Goal: Communication & Community: Answer question/provide support

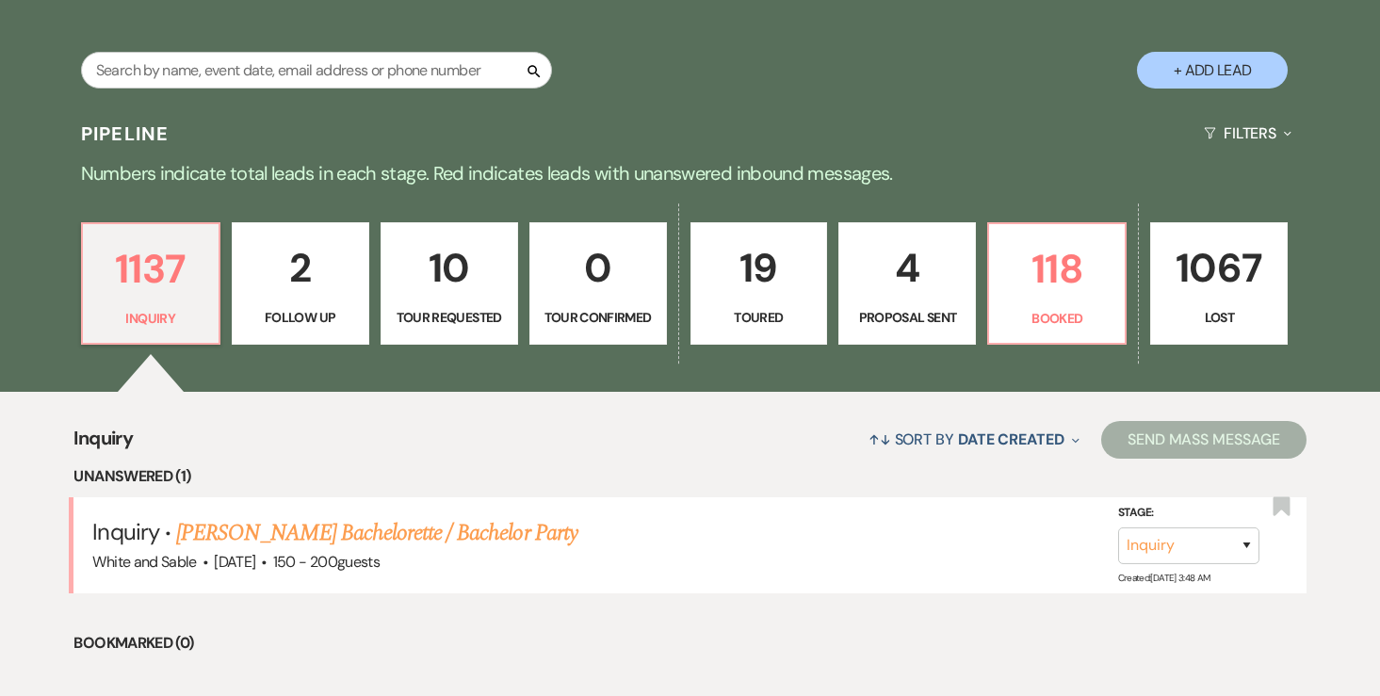
click at [966, 295] on link "4 Proposal Sent" at bounding box center [908, 283] width 138 height 122
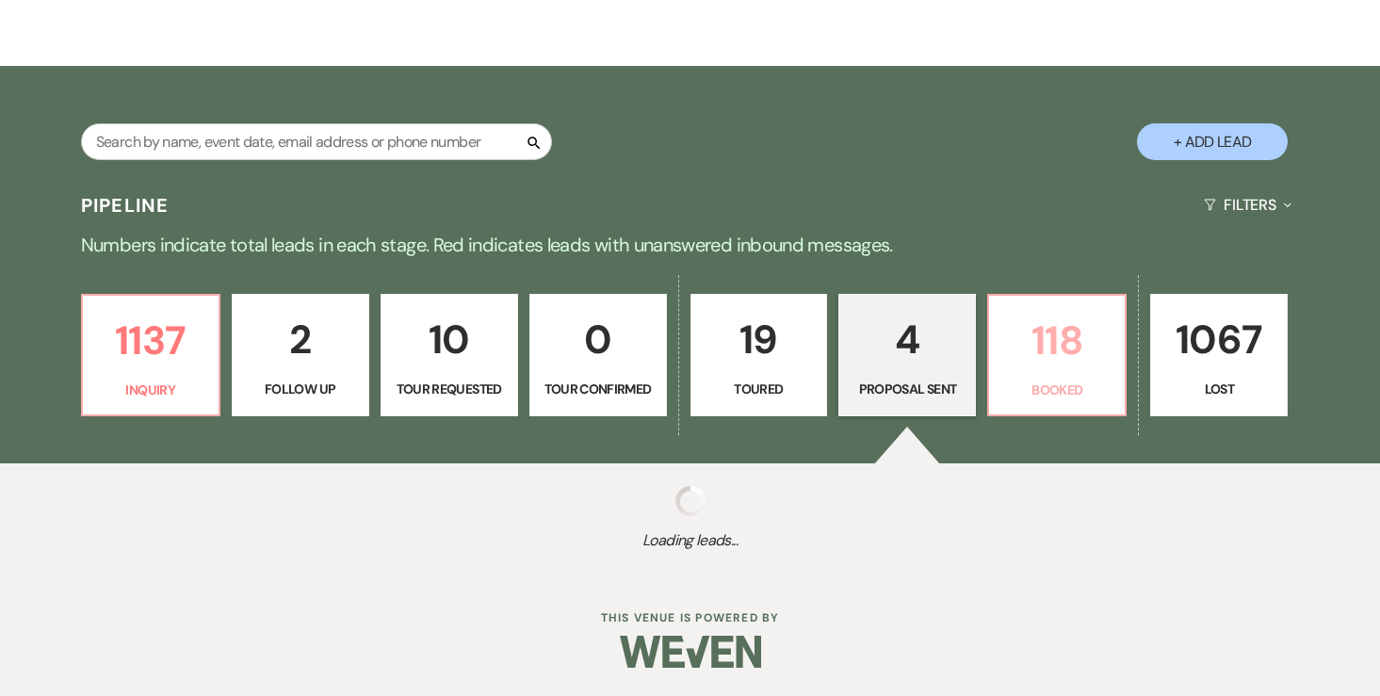
select select "6"
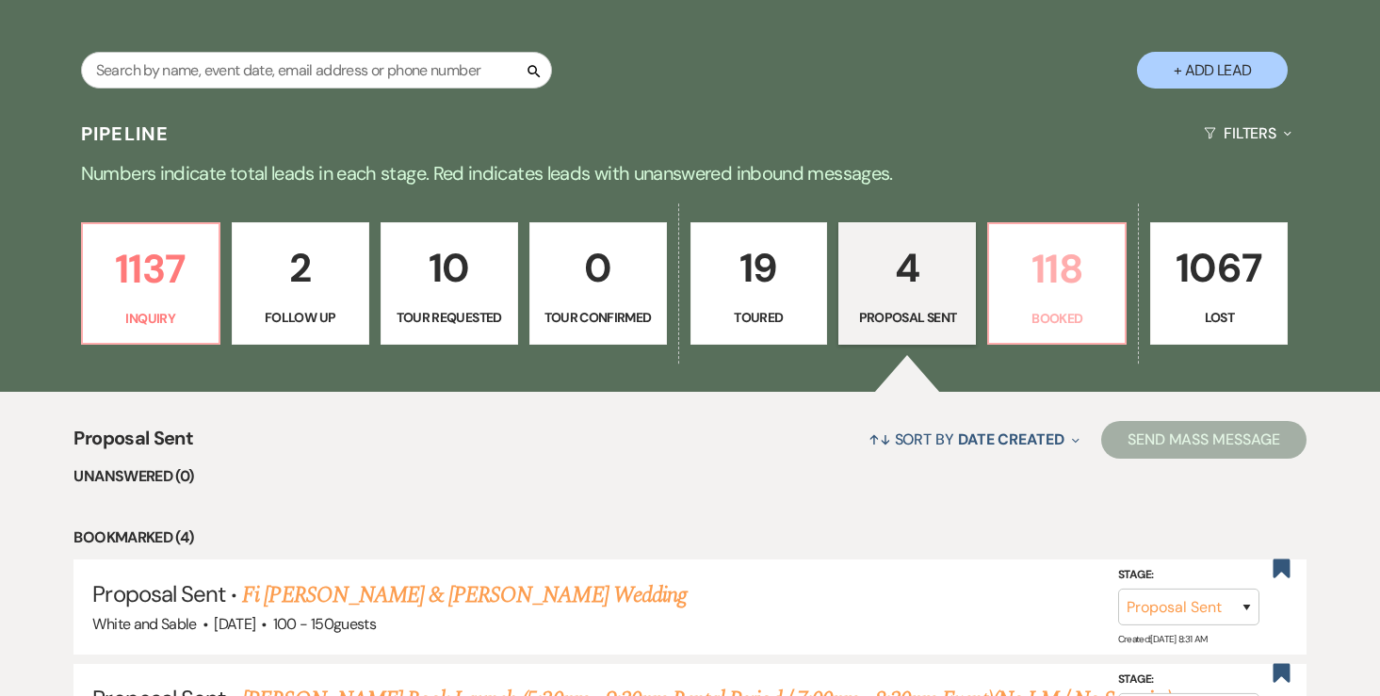
click at [1037, 297] on p "118" at bounding box center [1057, 268] width 113 height 63
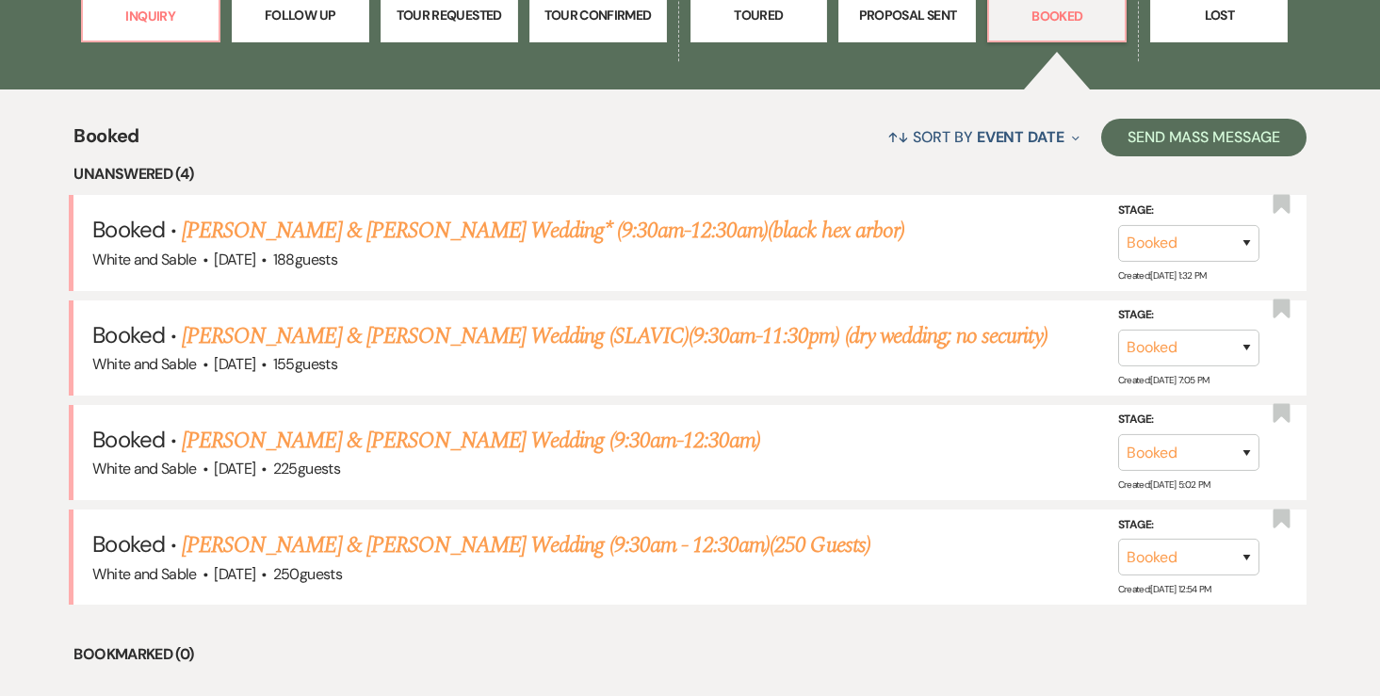
scroll to position [644, 0]
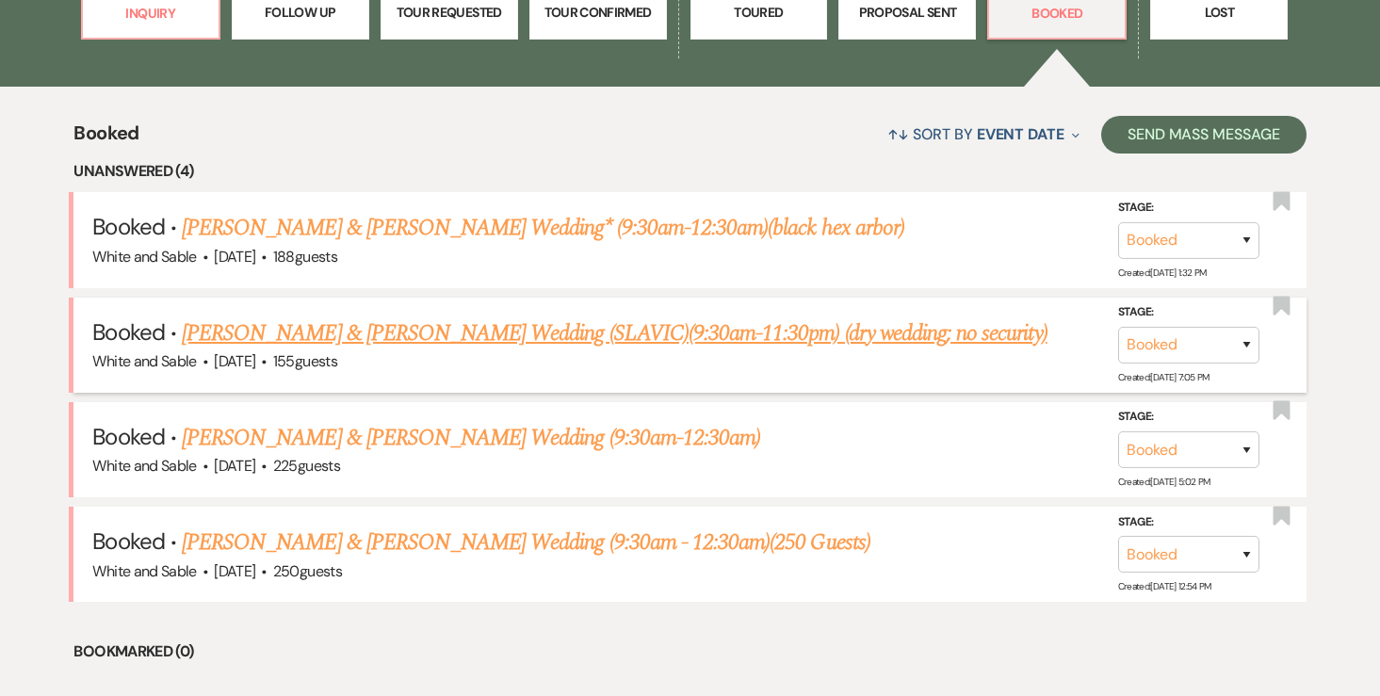
click at [265, 333] on link "[PERSON_NAME] & [PERSON_NAME] Wedding (SLAVIC)(9:30am-11:30pm) (dry wedding; no…" at bounding box center [615, 334] width 866 height 34
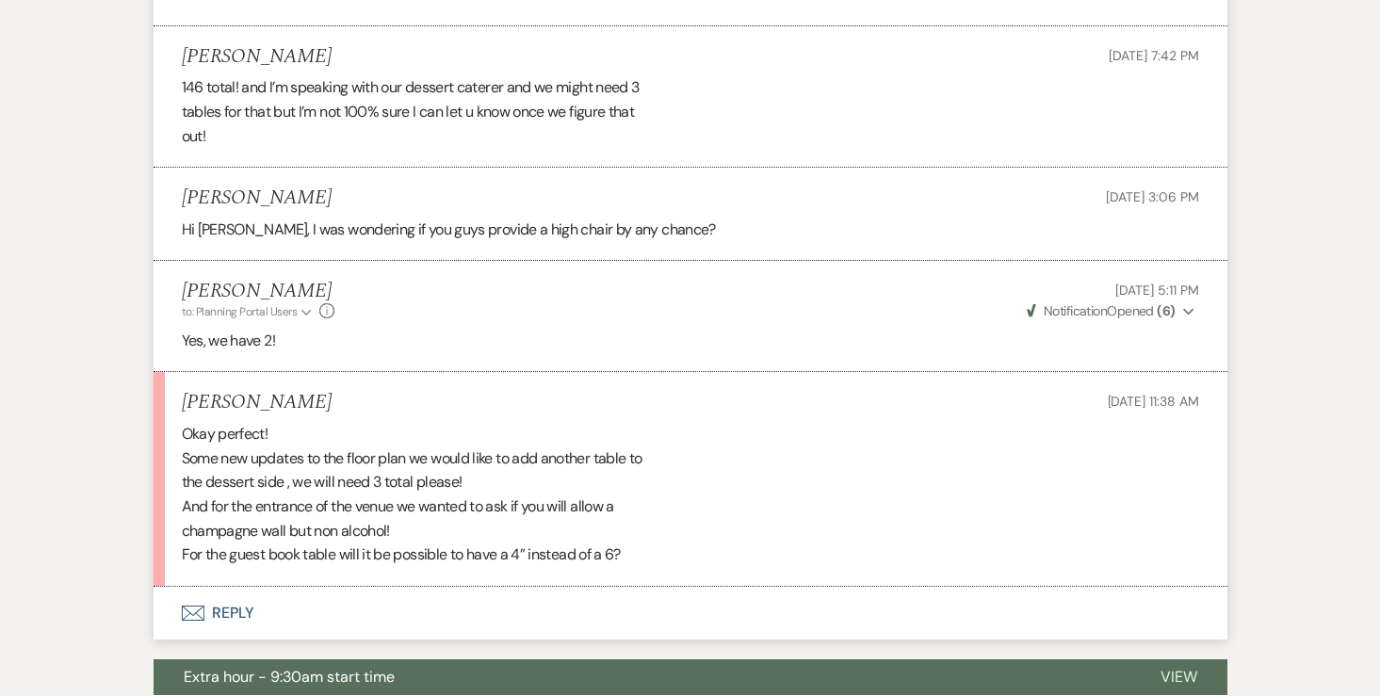
scroll to position [5073, 0]
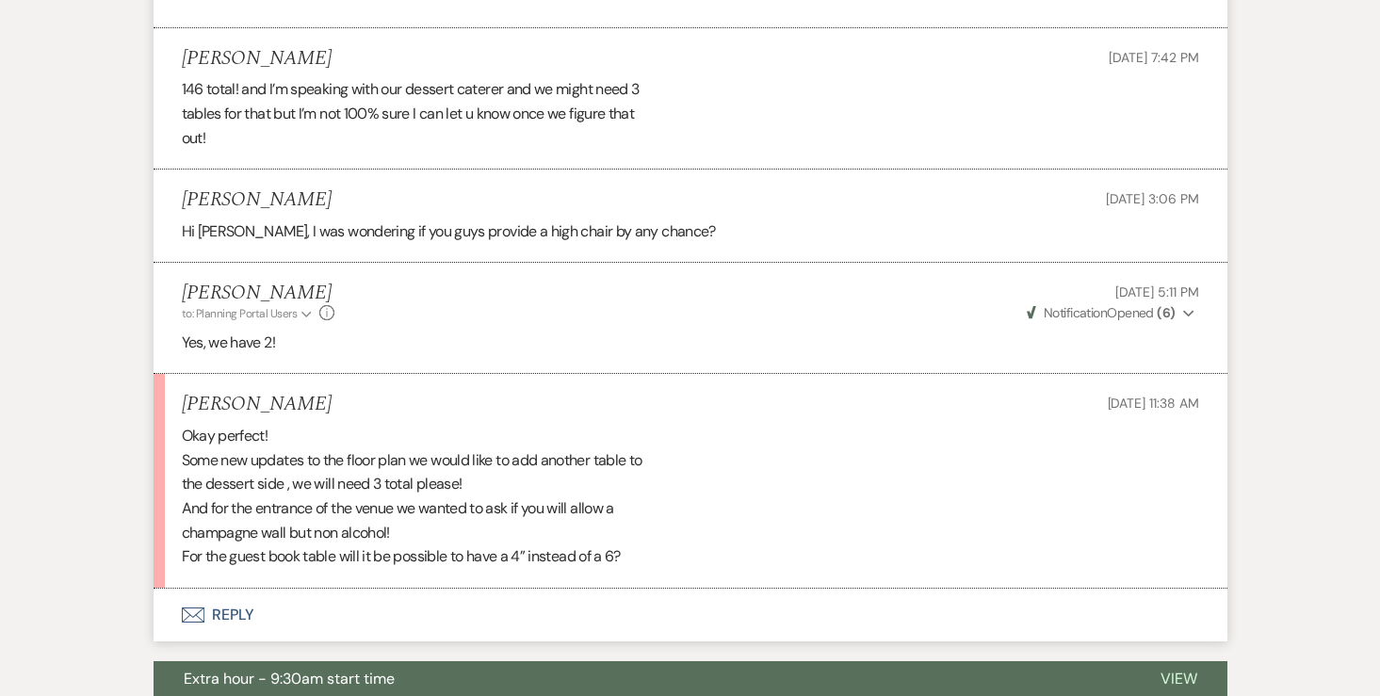
click at [240, 589] on button "Envelope Reply" at bounding box center [691, 615] width 1074 height 53
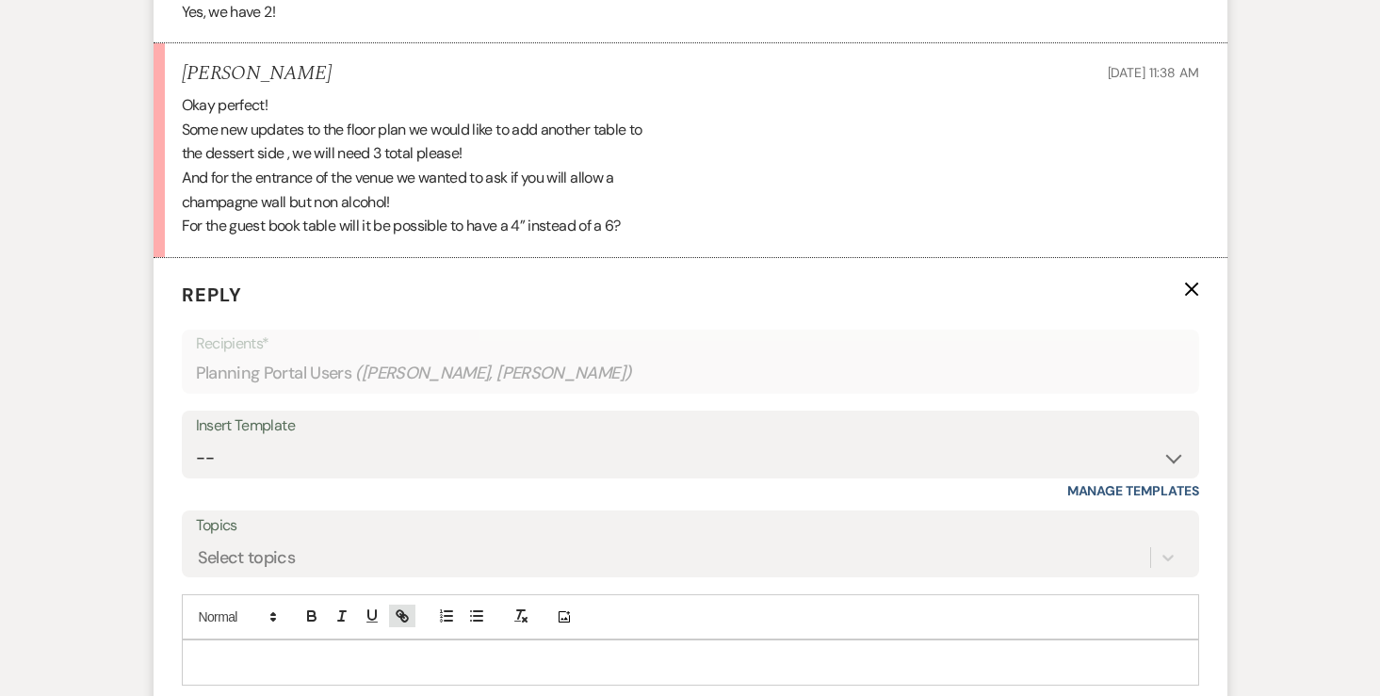
scroll to position [5436, 0]
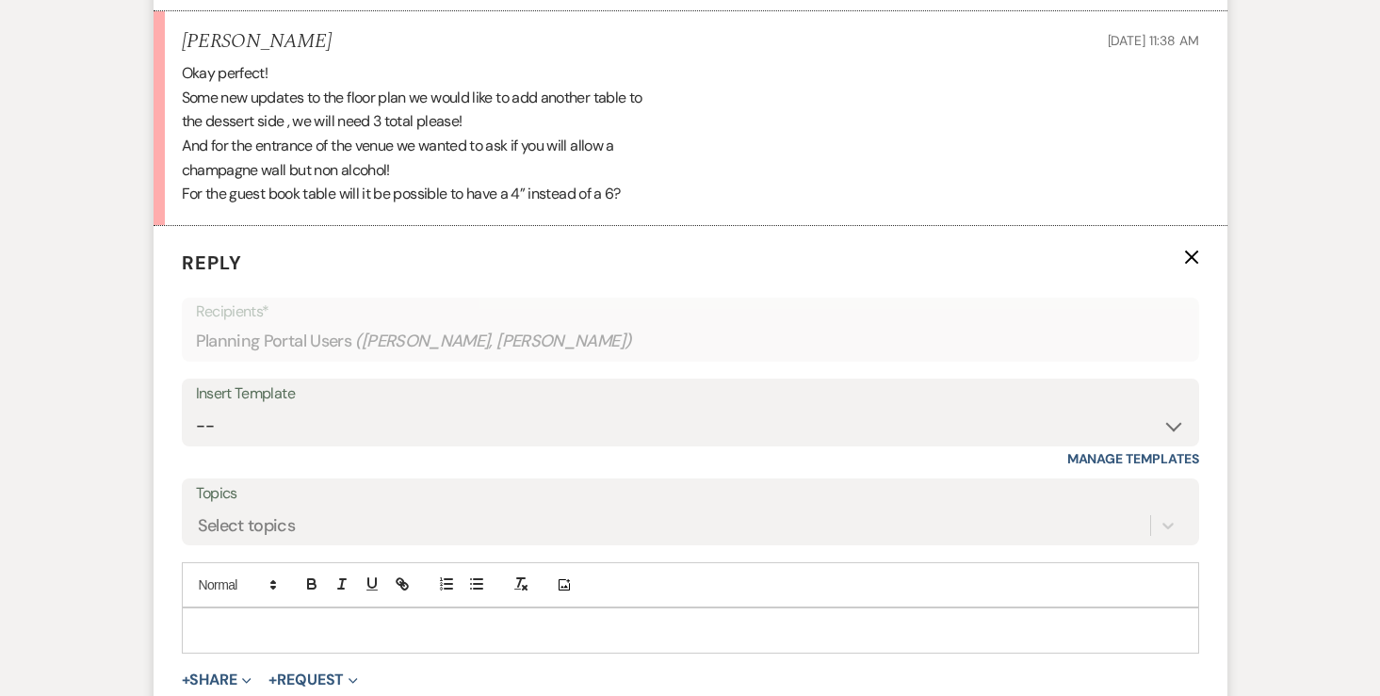
click at [388, 609] on div at bounding box center [691, 630] width 1016 height 43
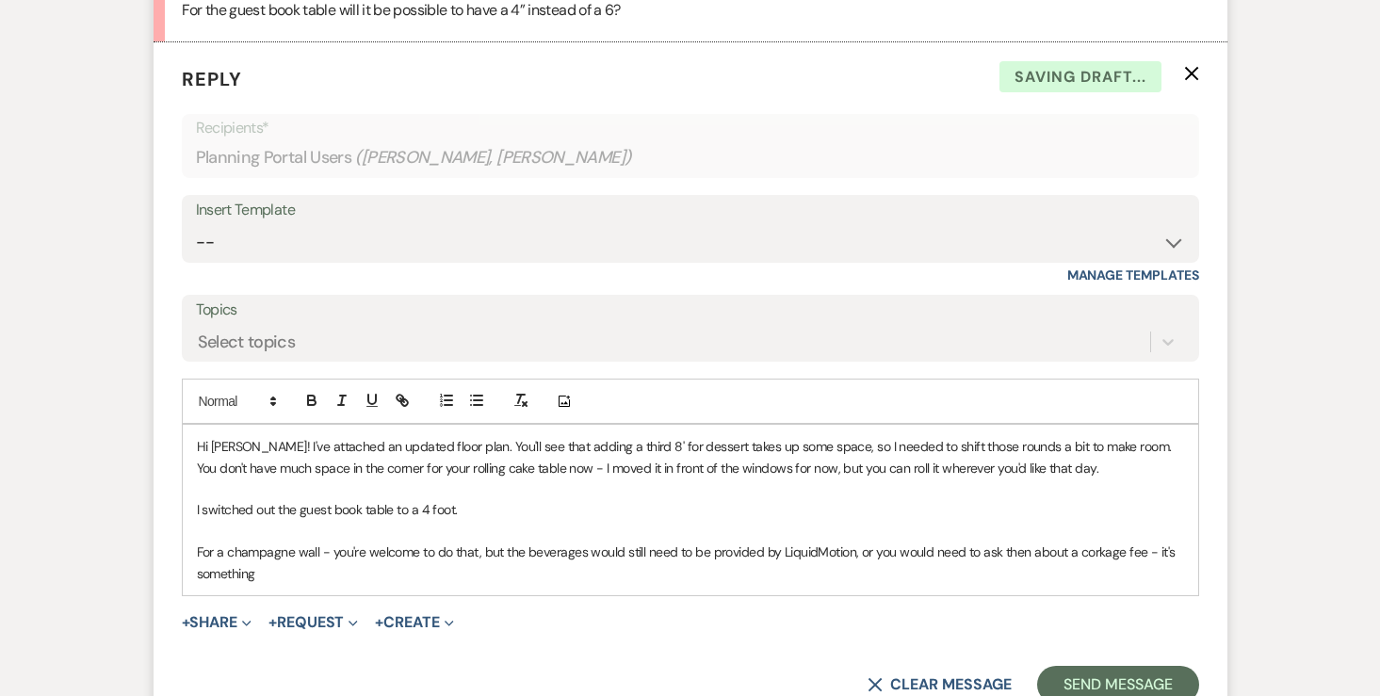
scroll to position [5626, 0]
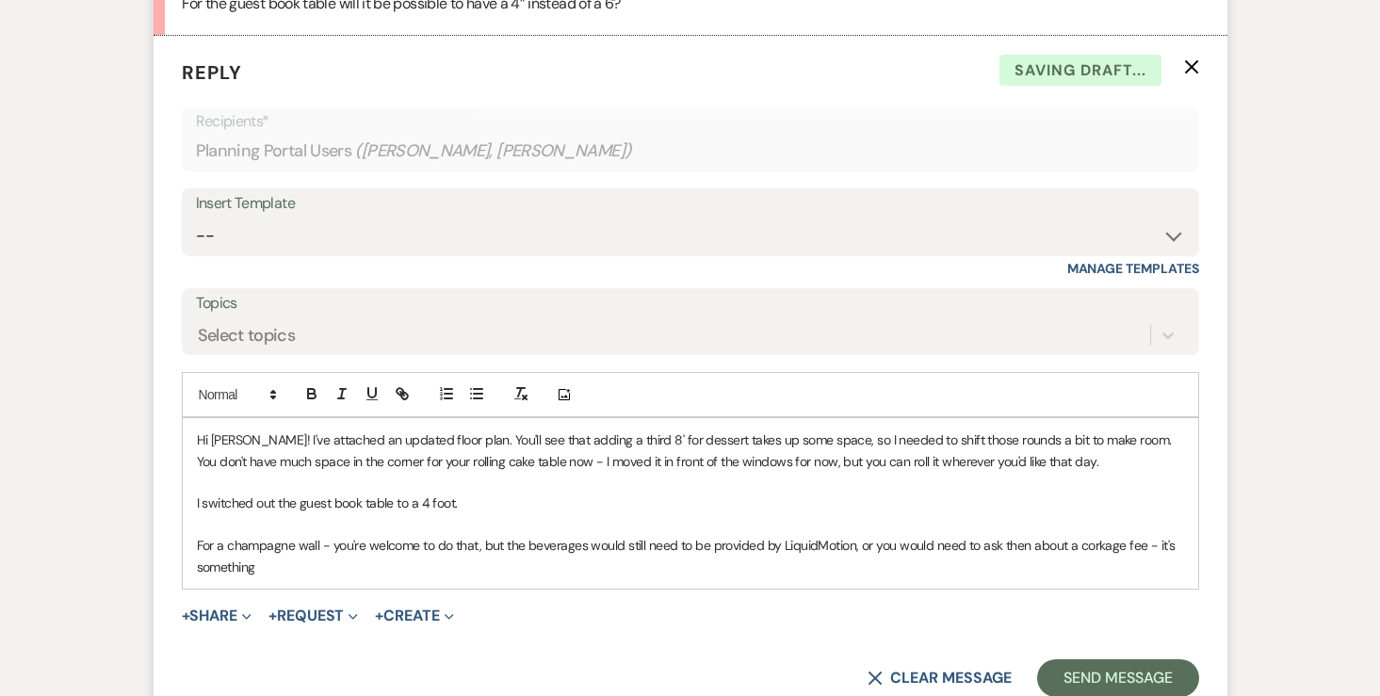
click at [1151, 535] on p "For a champagne wall - you're welcome to do that, but the beverages would still…" at bounding box center [691, 556] width 988 height 42
click at [317, 535] on p "For a champagne wall - you're welcome to do that, but the beverages would still…" at bounding box center [691, 556] width 988 height 42
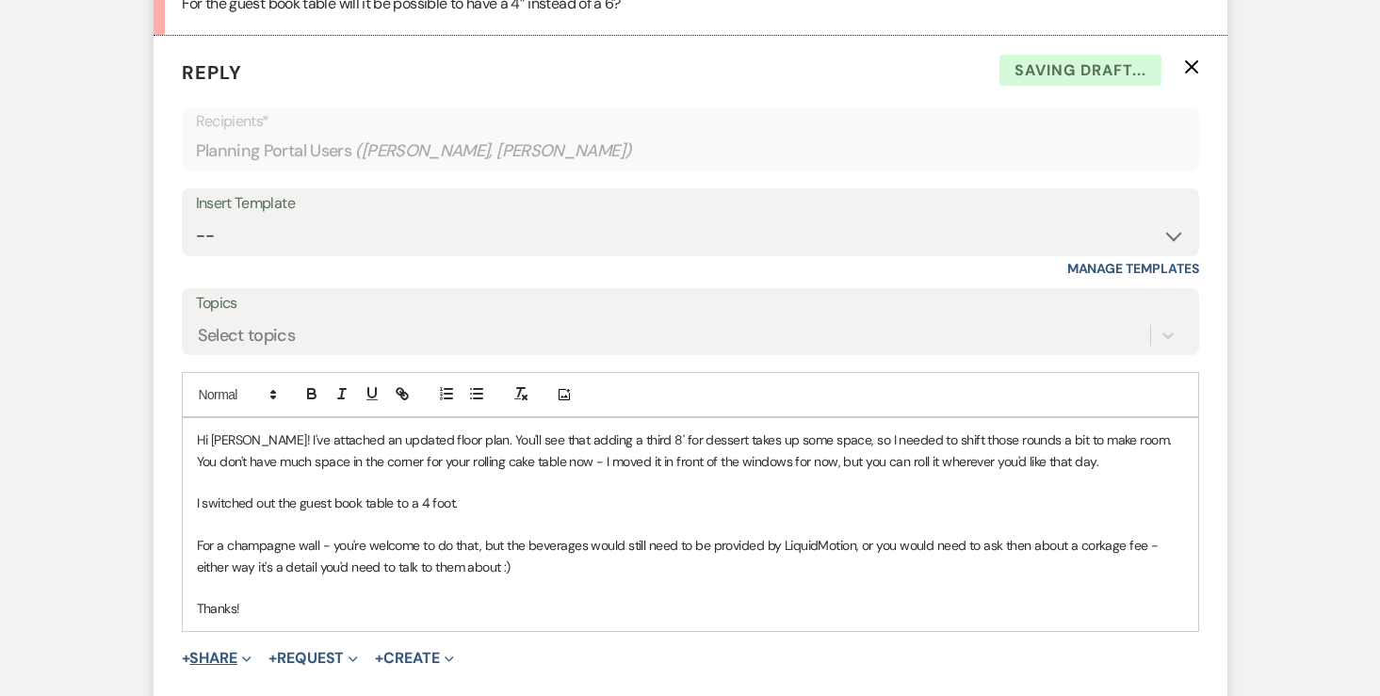
click at [213, 651] on button "+ Share Expand" at bounding box center [217, 658] width 71 height 15
click at [246, 686] on span "Doc Upload Documents" at bounding box center [257, 696] width 107 height 20
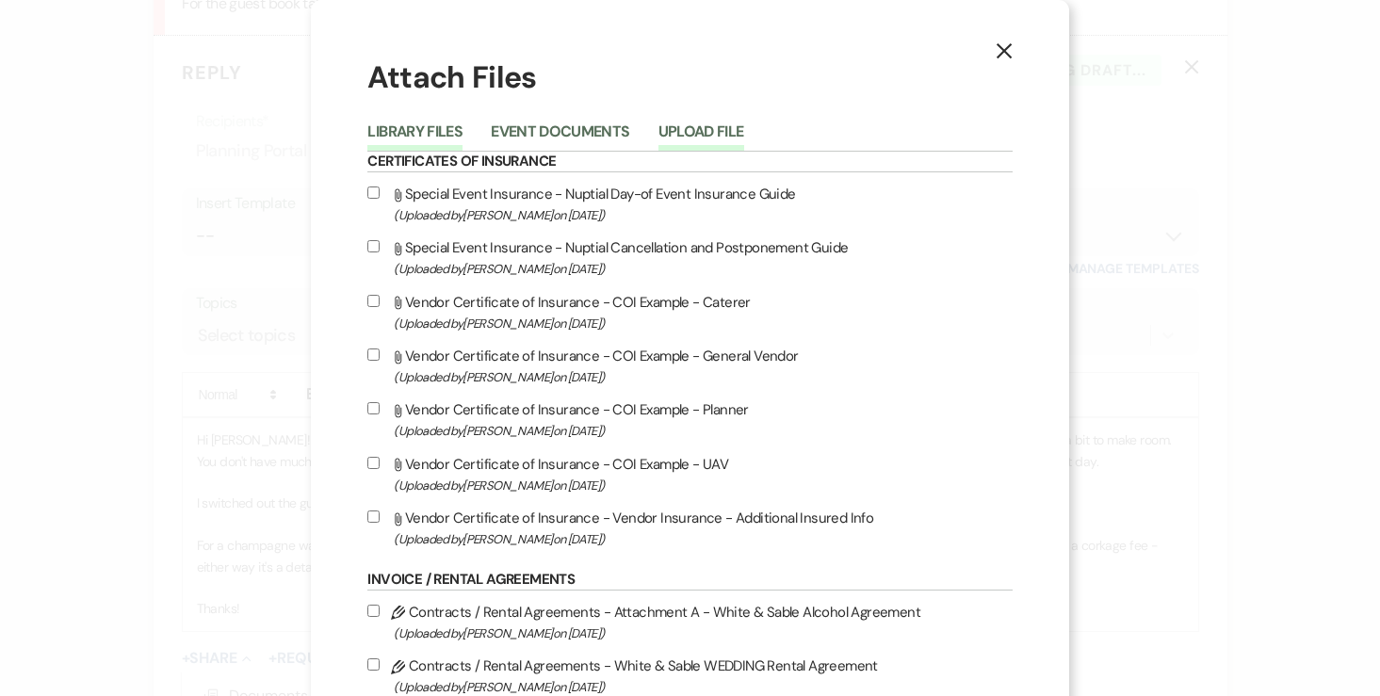
click at [693, 141] on button "Upload File" at bounding box center [702, 137] width 86 height 26
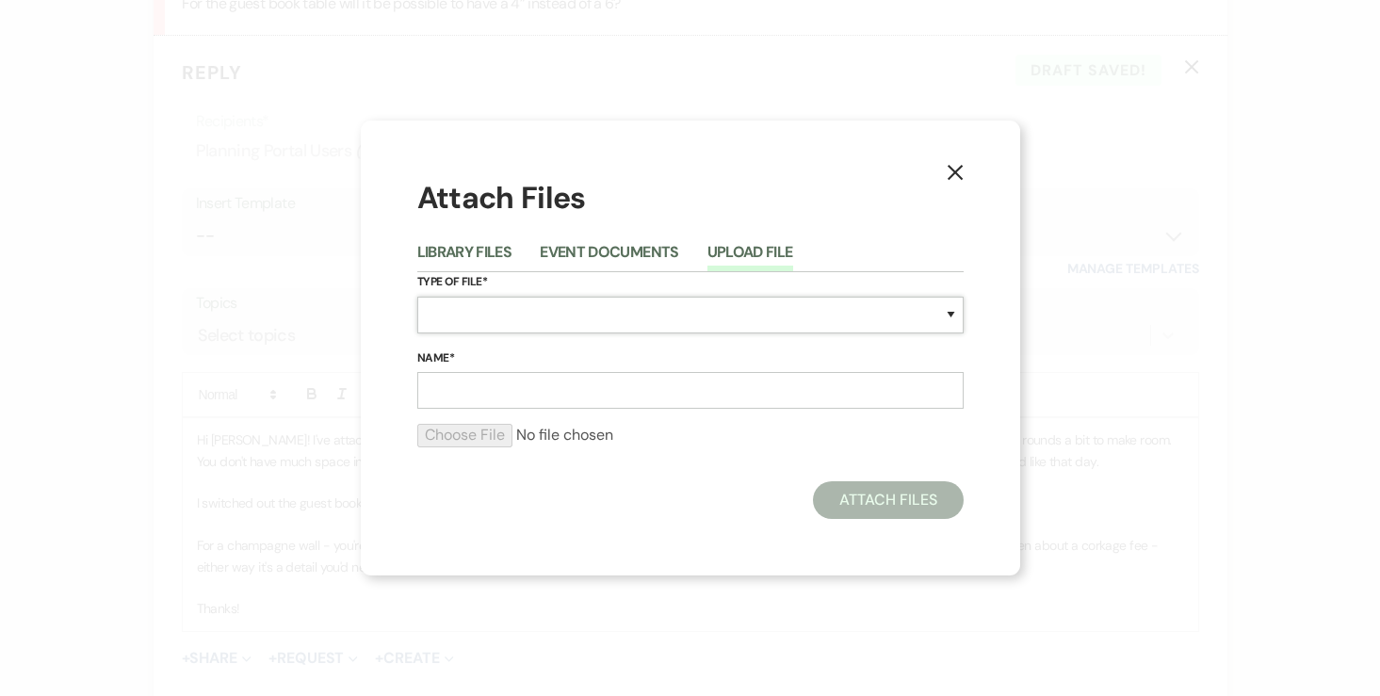
click at [446, 319] on select "Special Event Insurance Vendor Certificate of Insurance Contracts / Rental Agre…" at bounding box center [690, 315] width 547 height 37
select select "24"
click at [548, 384] on input "Name*" at bounding box center [690, 390] width 547 height 37
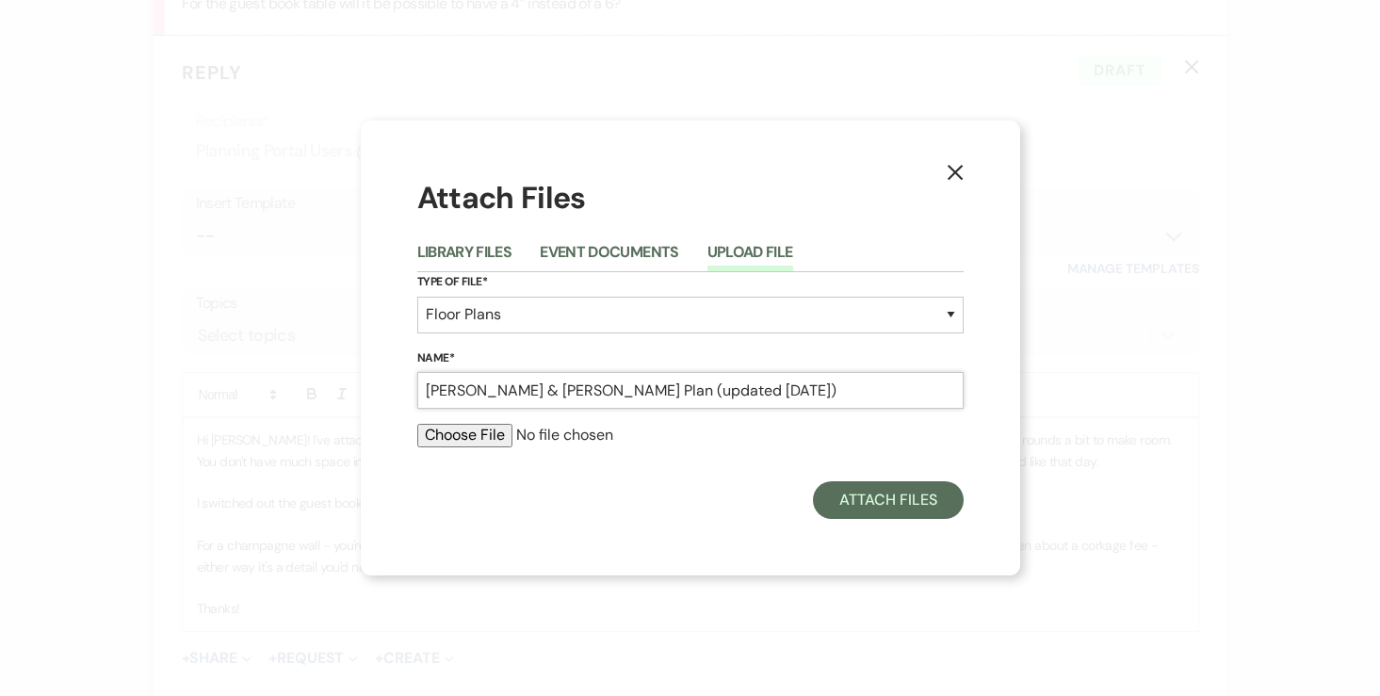
click at [638, 393] on input "[PERSON_NAME] & [PERSON_NAME] Plan (updated [DATE])" at bounding box center [690, 390] width 547 height 37
click at [688, 387] on input "[PERSON_NAME] & [PERSON_NAME] Plan (updated [DATE])" at bounding box center [690, 390] width 547 height 37
type input "[PERSON_NAME] & [PERSON_NAME] Plan (updated [DATE])"
click at [487, 436] on input "file" at bounding box center [690, 435] width 547 height 23
type input "C:\fakepath\[PERSON_NAME] & [PERSON_NAME] Floor Plan (updated [DATE]).pdf"
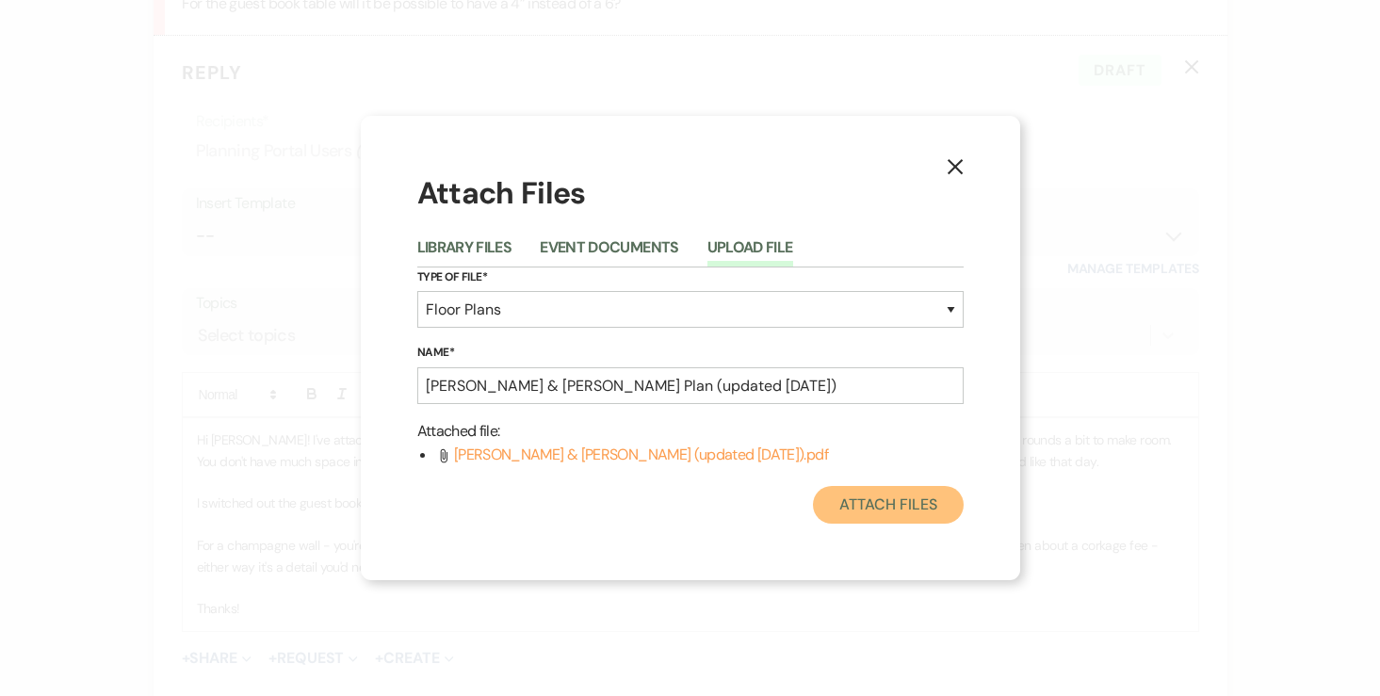
click at [922, 503] on button "Attach Files" at bounding box center [888, 505] width 150 height 38
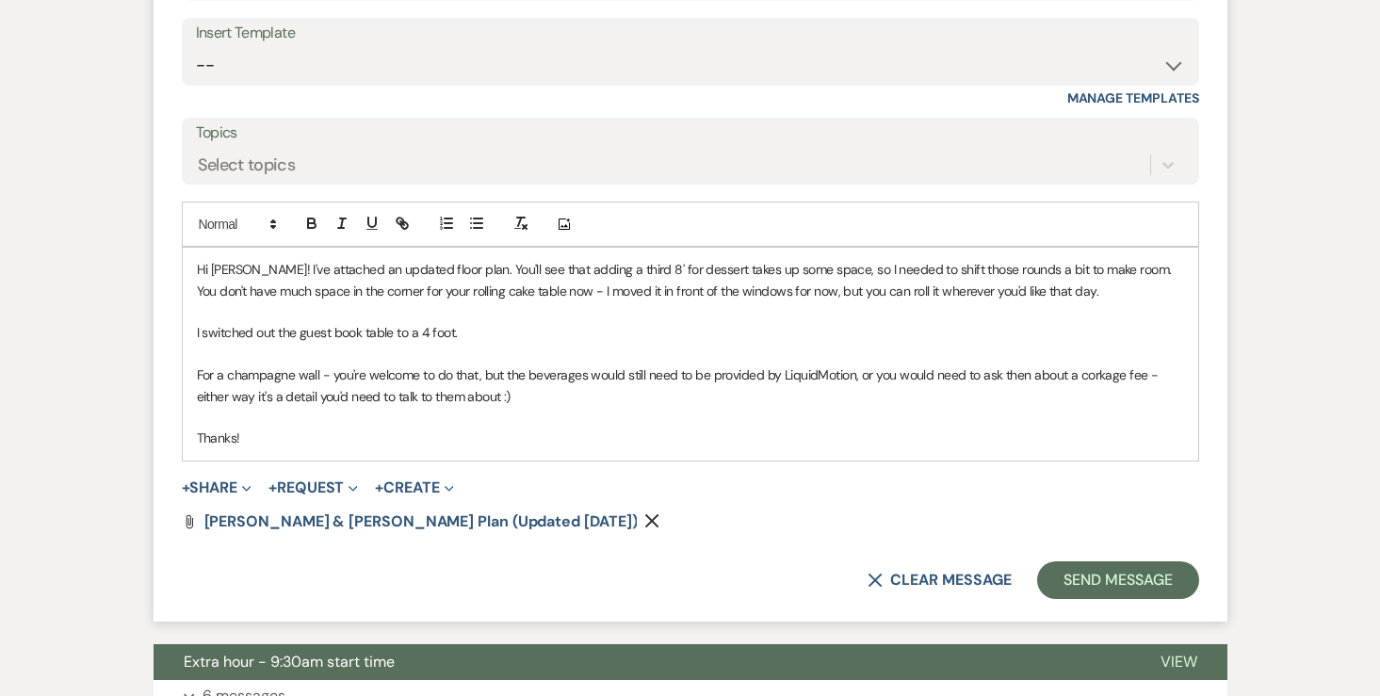
scroll to position [5800, 0]
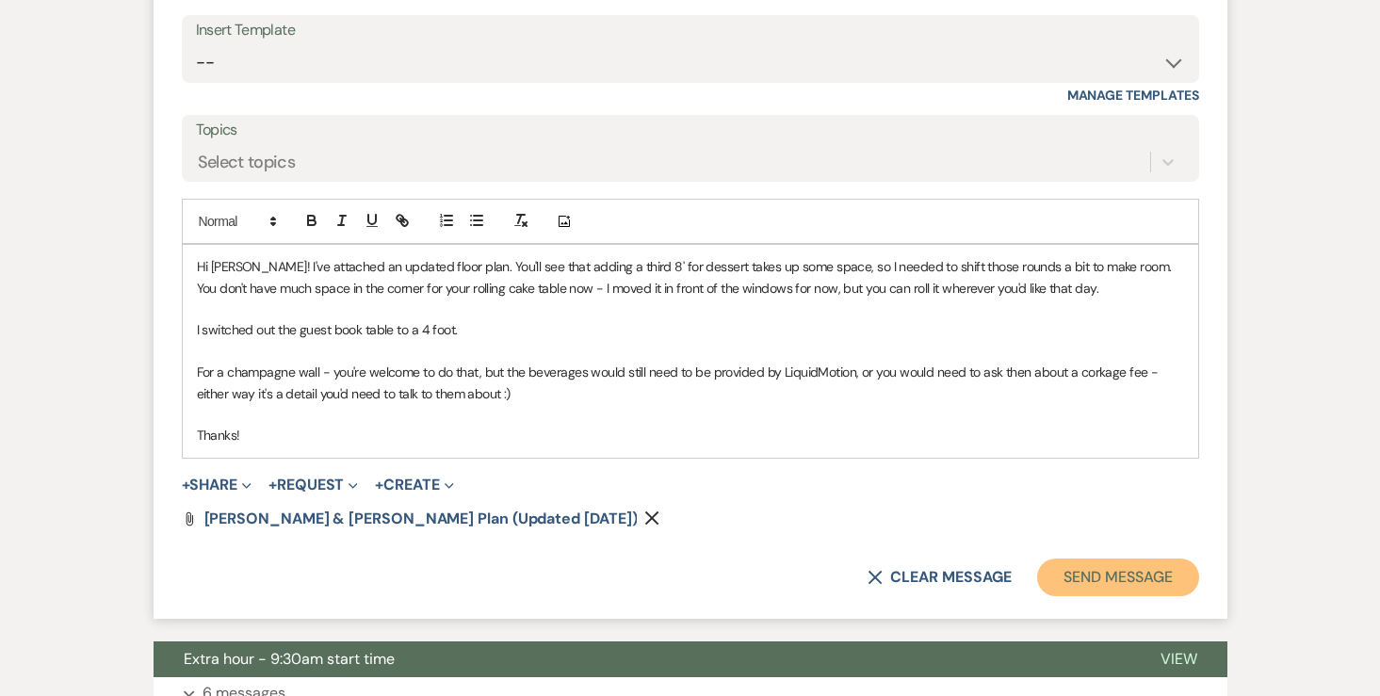
click at [1133, 559] on button "Send Message" at bounding box center [1117, 578] width 161 height 38
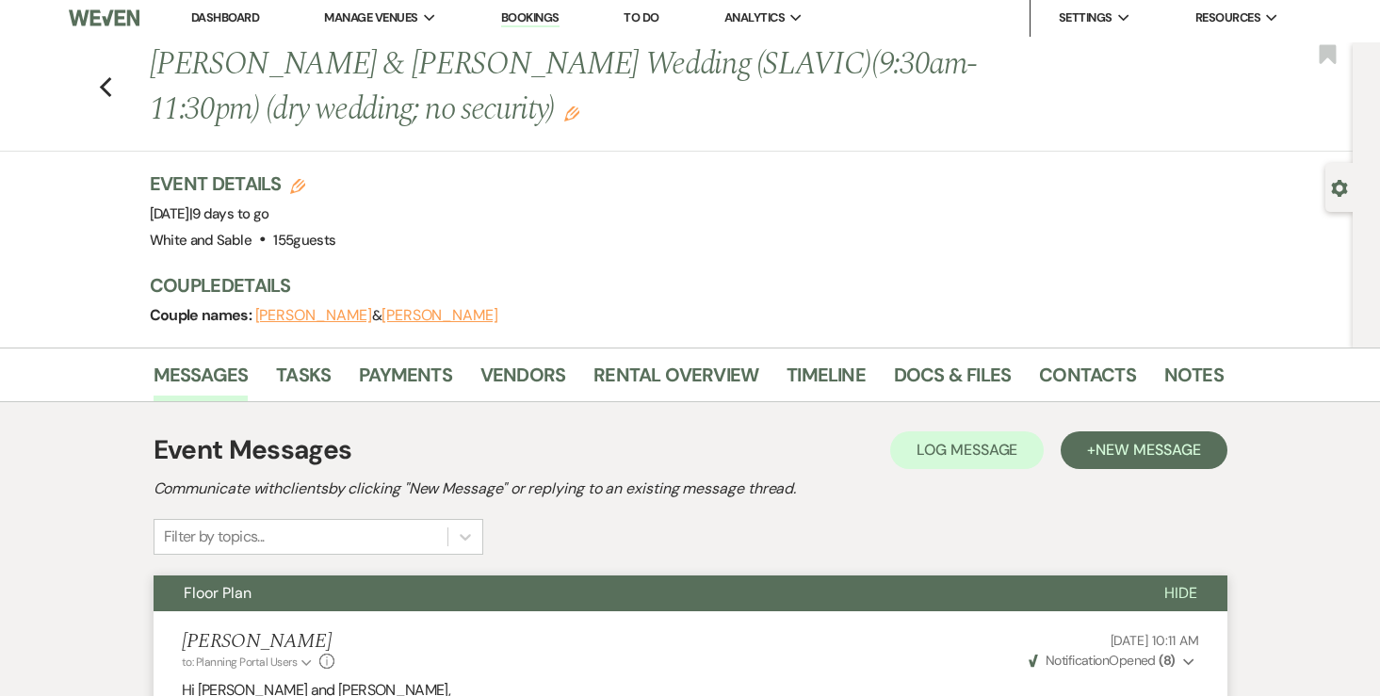
scroll to position [0, 0]
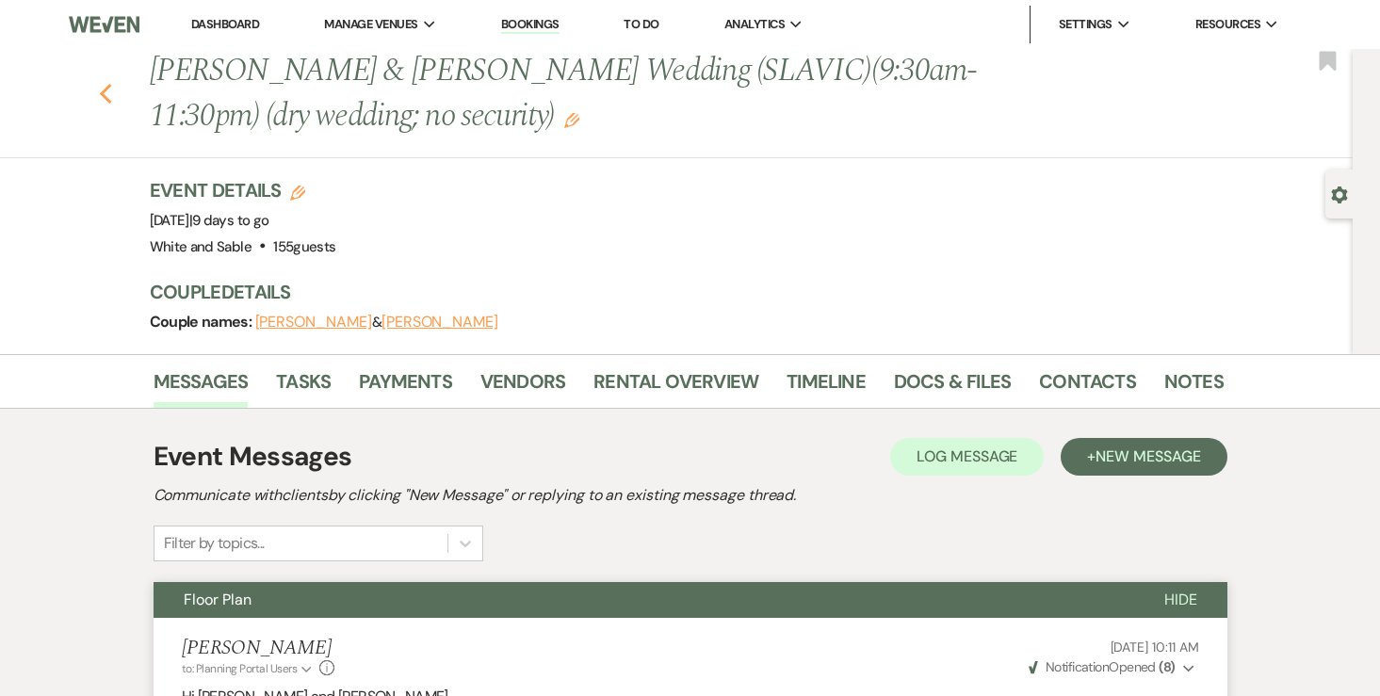
click at [106, 97] on use "button" at bounding box center [105, 94] width 12 height 21
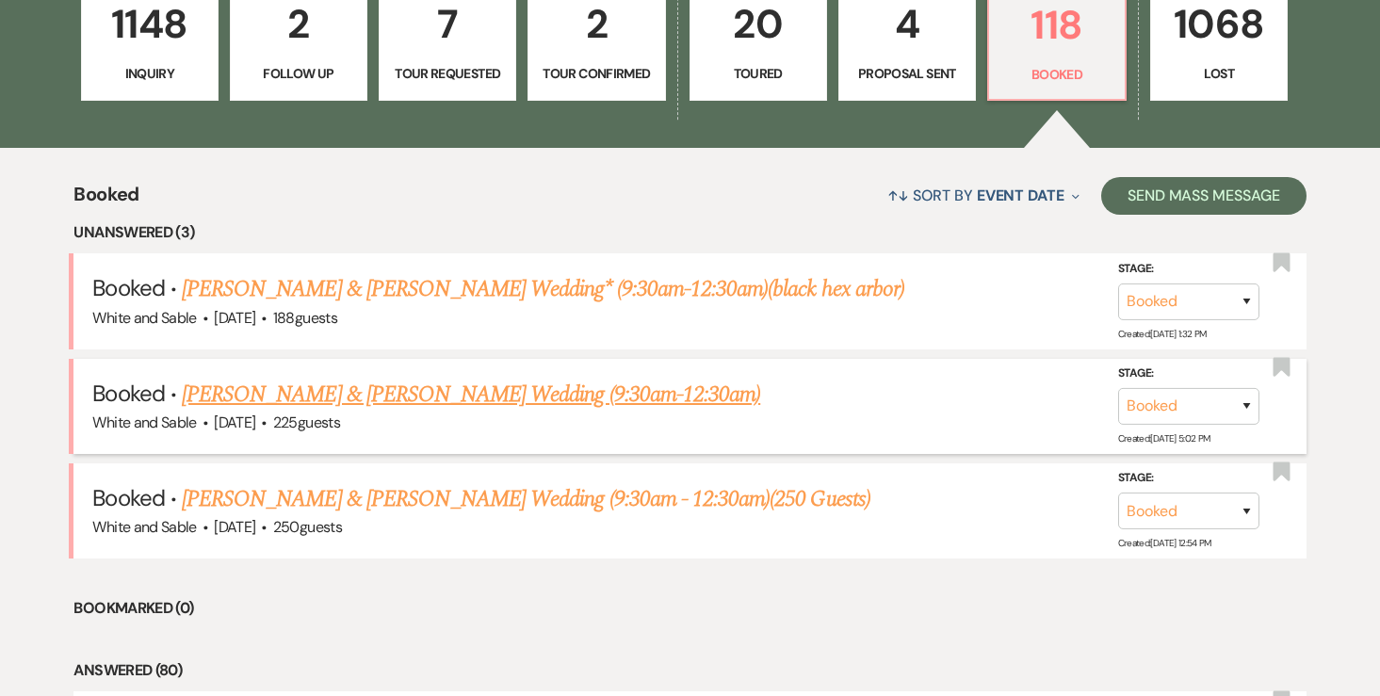
scroll to position [583, 0]
